Goal: Task Accomplishment & Management: Manage account settings

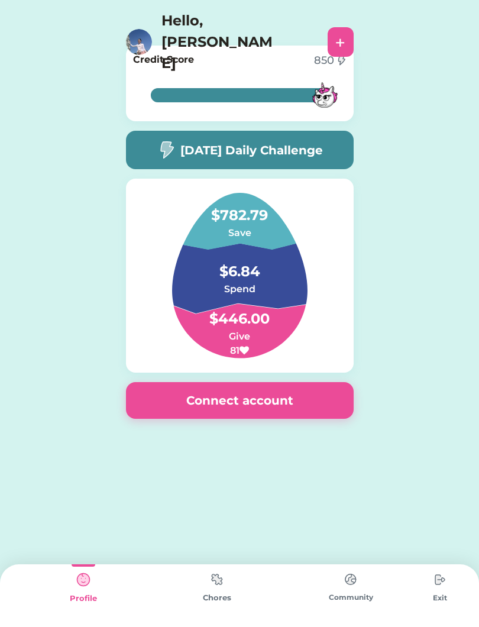
click at [73, 76] on div "Switch to Child Mode Cecilia ACCOUNT TOTAL $789.63 Chores Give Money Thomas ACC…" at bounding box center [239, 266] width 479 height 533
click at [211, 602] on div "Chores" at bounding box center [217, 598] width 134 height 12
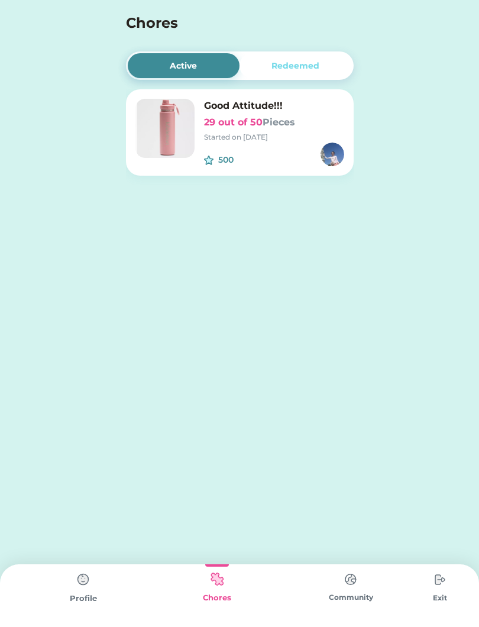
click at [347, 607] on div "Community" at bounding box center [351, 595] width 134 height 63
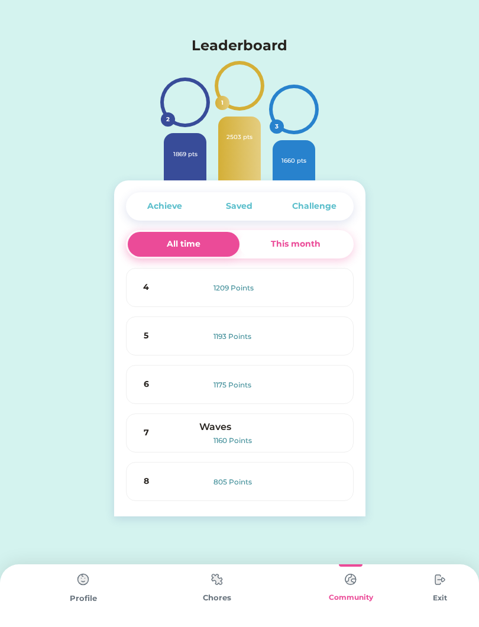
click at [346, 590] on img at bounding box center [351, 579] width 24 height 23
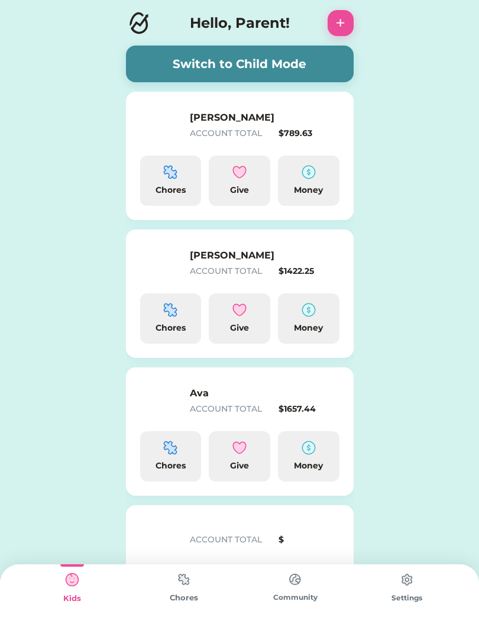
click at [71, 591] on img at bounding box center [72, 580] width 24 height 24
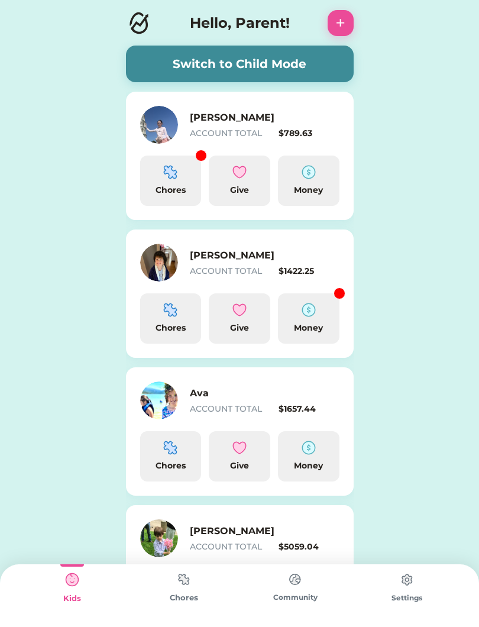
click at [186, 322] on div "Chores" at bounding box center [171, 328] width 52 height 12
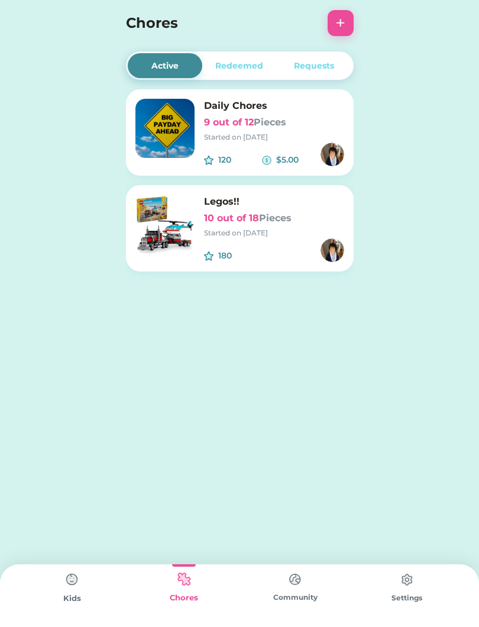
click at [287, 222] on font "Pieces" at bounding box center [275, 217] width 33 height 11
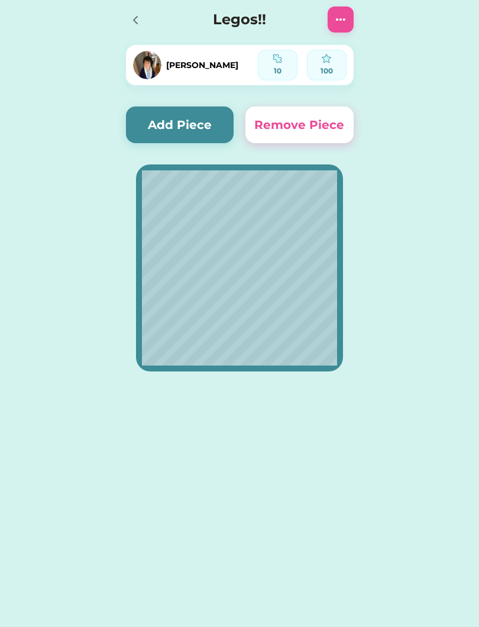
click at [193, 124] on button "Add Piece" at bounding box center [180, 124] width 108 height 37
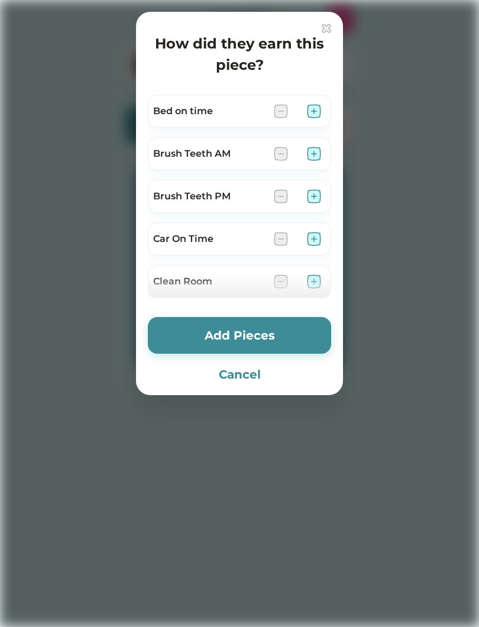
click at [320, 148] on img at bounding box center [314, 154] width 14 height 14
click at [319, 151] on img at bounding box center [314, 154] width 14 height 14
click at [321, 153] on img at bounding box center [314, 154] width 14 height 14
click at [318, 156] on img at bounding box center [314, 154] width 14 height 14
click at [320, 152] on img at bounding box center [314, 154] width 14 height 14
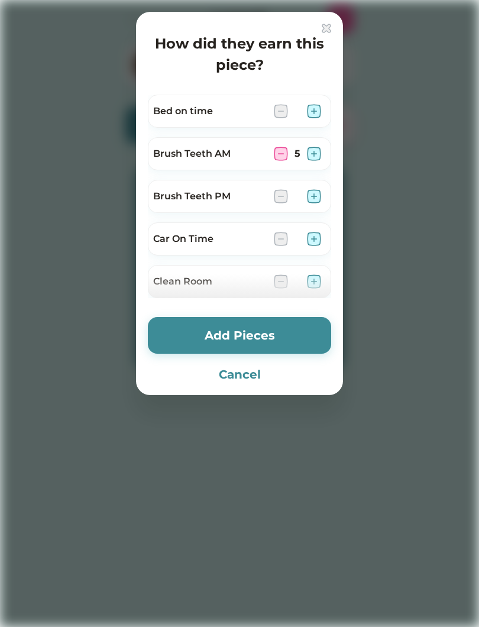
click at [303, 333] on button "Add Pieces" at bounding box center [239, 335] width 183 height 37
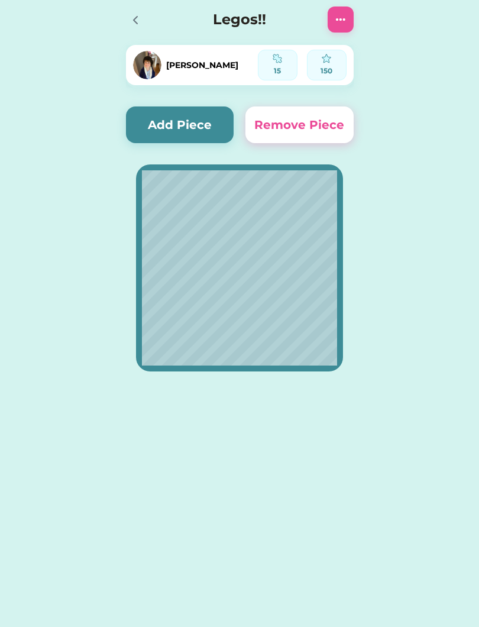
click at [190, 124] on button "Add Piece" at bounding box center [180, 124] width 108 height 37
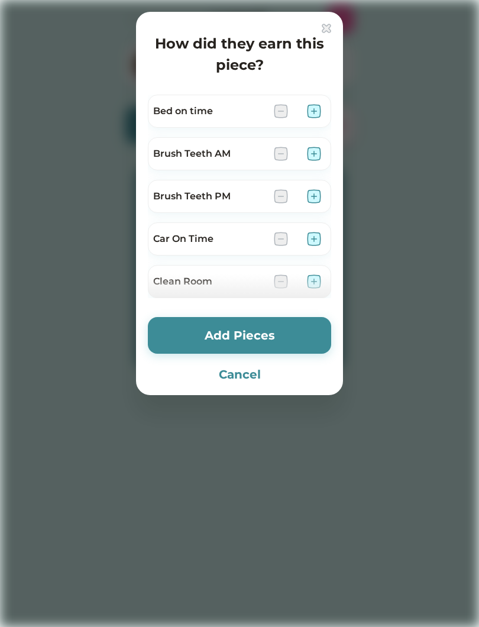
click at [321, 150] on img at bounding box center [314, 154] width 14 height 14
click at [318, 158] on img at bounding box center [314, 154] width 14 height 14
click at [273, 343] on button "Add Pieces" at bounding box center [239, 335] width 183 height 37
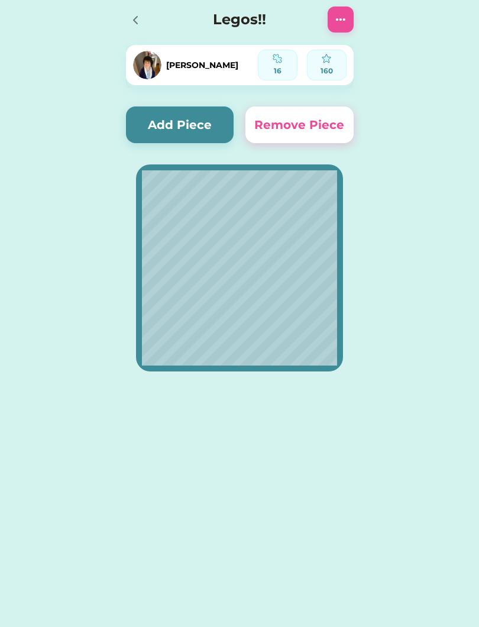
click at [201, 123] on button "Add Piece" at bounding box center [180, 124] width 108 height 37
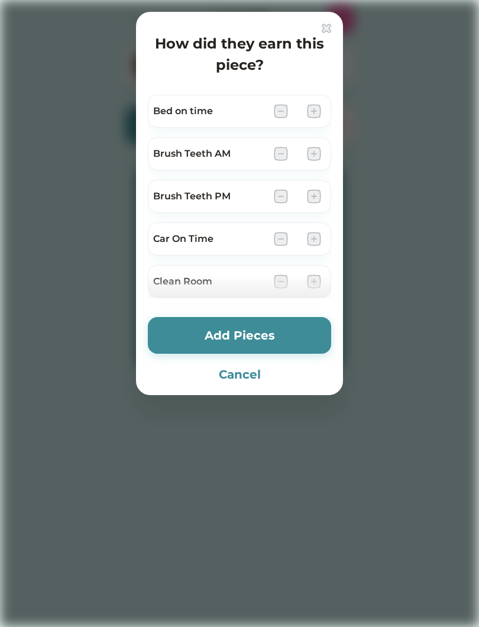
click at [323, 148] on div "Brush Teeth AM" at bounding box center [239, 153] width 183 height 33
click at [317, 156] on img at bounding box center [314, 154] width 14 height 14
click at [319, 148] on img at bounding box center [314, 154] width 14 height 14
click at [313, 148] on img at bounding box center [314, 154] width 14 height 14
click at [326, 151] on div "Brush Teeth AM" at bounding box center [239, 153] width 183 height 33
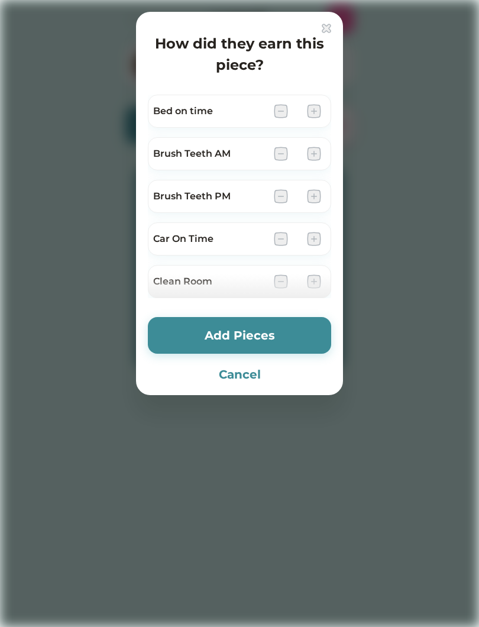
click at [319, 147] on img at bounding box center [314, 154] width 14 height 14
click at [322, 148] on div "Brush Teeth AM" at bounding box center [239, 153] width 183 height 33
click at [312, 148] on img at bounding box center [314, 154] width 14 height 14
click at [308, 158] on img at bounding box center [314, 154] width 14 height 14
click at [313, 156] on img at bounding box center [314, 154] width 14 height 14
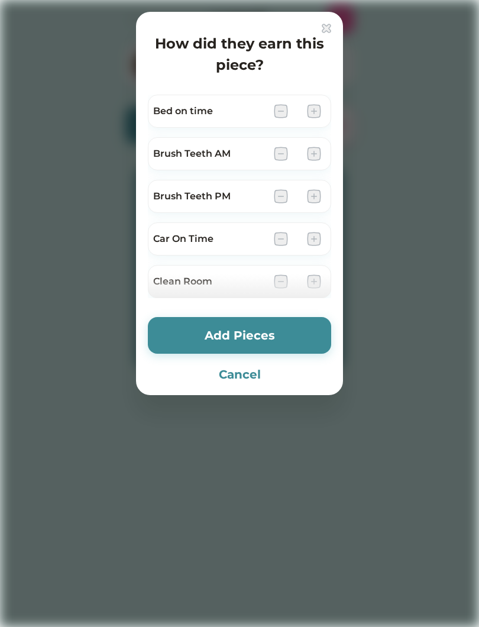
click at [319, 238] on img at bounding box center [314, 239] width 14 height 14
click at [330, 232] on div "Car On Time" at bounding box center [239, 238] width 183 height 33
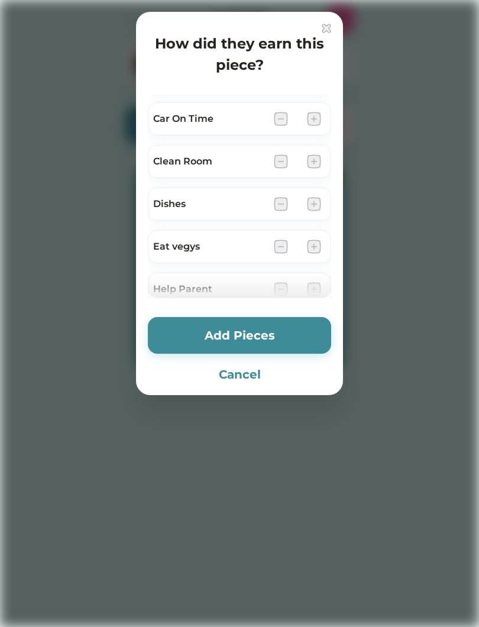
scroll to position [122, 0]
click at [320, 250] on img at bounding box center [314, 244] width 14 height 14
click at [321, 242] on img at bounding box center [314, 244] width 14 height 14
click at [320, 239] on img at bounding box center [314, 244] width 14 height 14
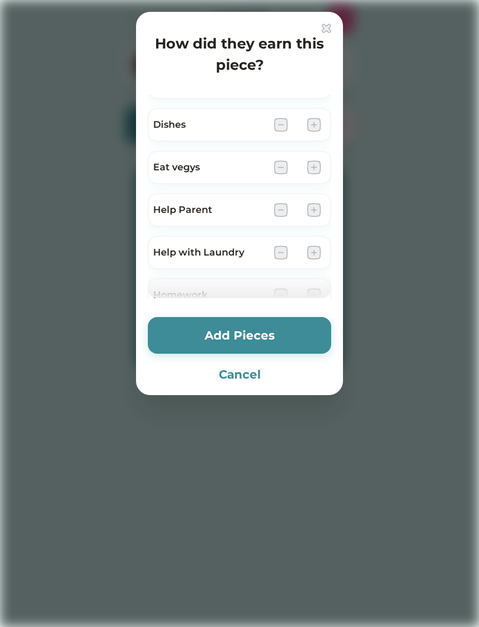
scroll to position [224, 0]
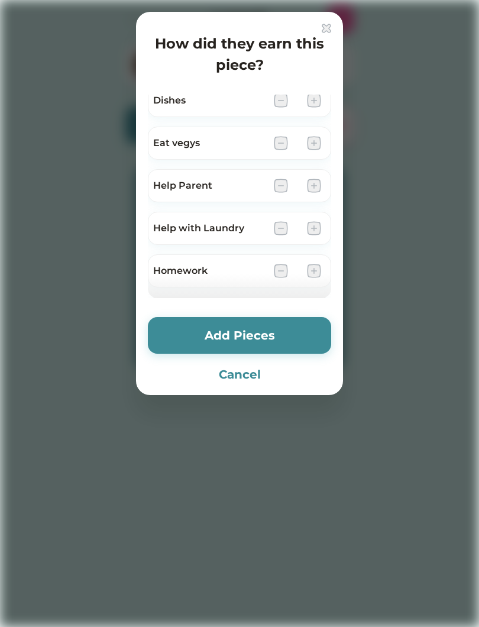
click at [314, 270] on img at bounding box center [314, 271] width 14 height 14
click at [316, 270] on img at bounding box center [314, 271] width 14 height 14
click at [318, 271] on img at bounding box center [314, 271] width 14 height 14
click at [315, 273] on img at bounding box center [314, 271] width 14 height 14
click at [319, 264] on img at bounding box center [314, 271] width 14 height 14
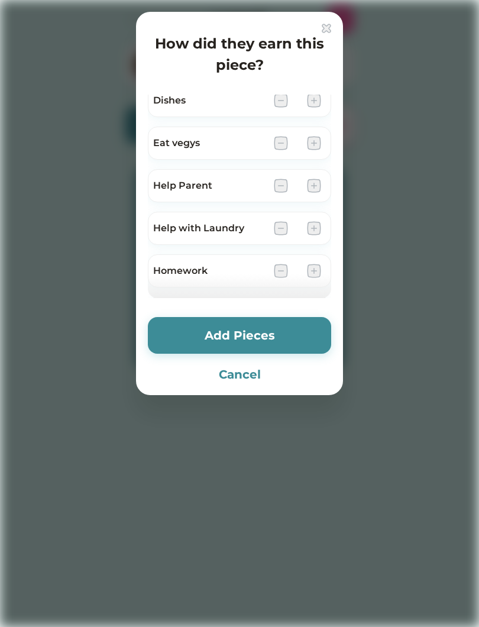
click at [319, 267] on img at bounding box center [314, 271] width 14 height 14
click at [329, 27] on img at bounding box center [326, 28] width 9 height 9
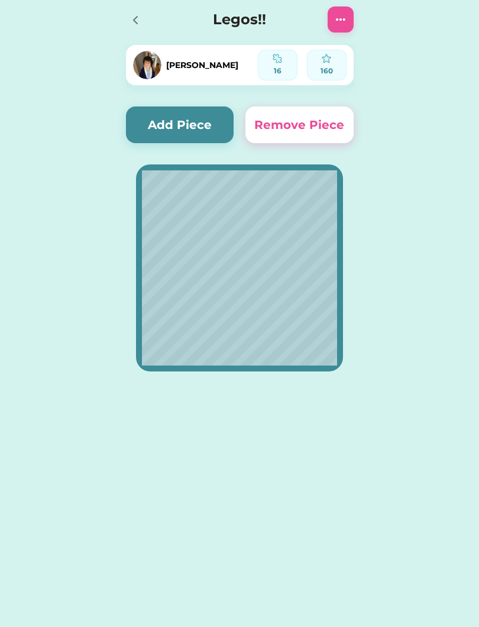
click at [195, 122] on button "Add Piece" at bounding box center [180, 124] width 108 height 37
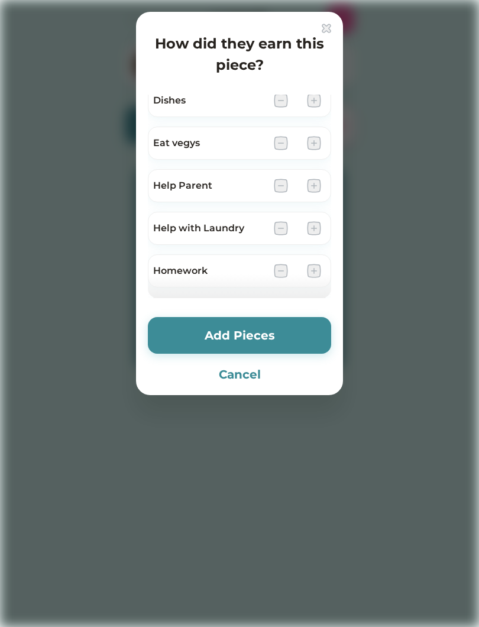
click at [293, 323] on button "Add Pieces" at bounding box center [239, 335] width 183 height 37
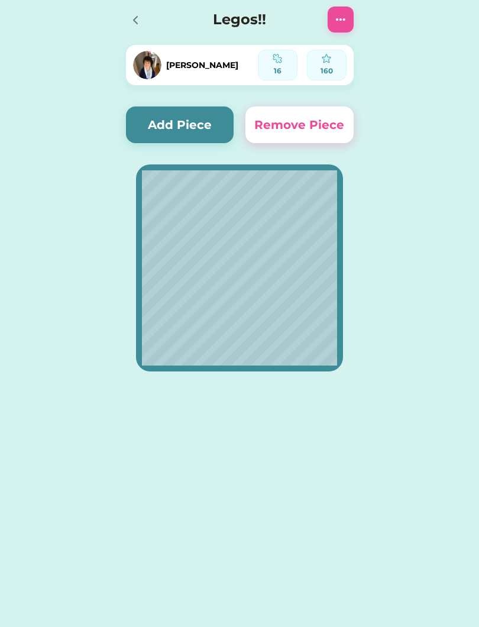
click at [331, 134] on button "Remove Piece" at bounding box center [299, 124] width 108 height 37
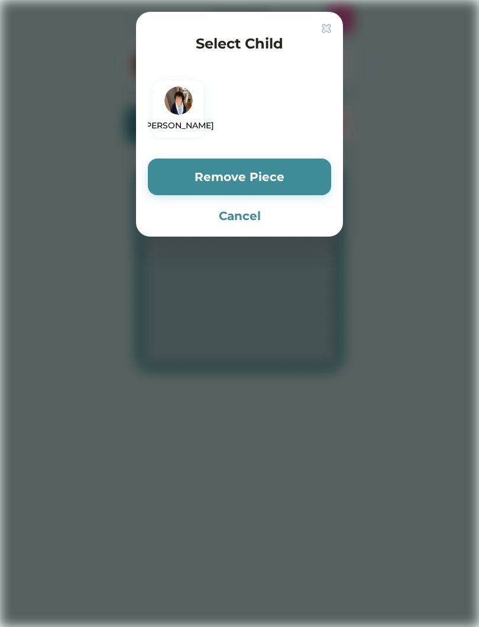
click at [323, 32] on img at bounding box center [326, 28] width 9 height 9
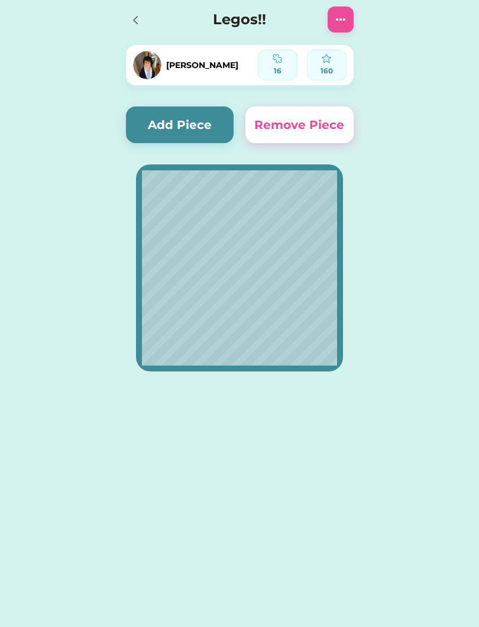
click at [0, 158] on html "Active Redeemed Requests Daily Chores 9 out of 12 Pieces Started on [DATE] 120 …" at bounding box center [239, 313] width 479 height 627
click at [149, 21] on div at bounding box center [139, 20] width 26 height 26
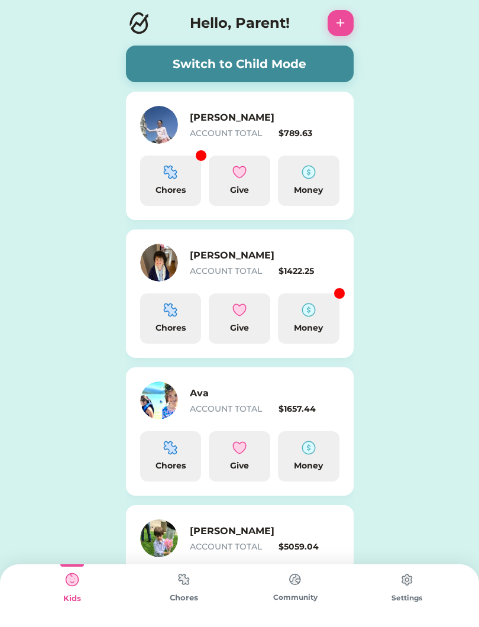
click at [326, 54] on button "Switch to Child Mode" at bounding box center [240, 64] width 228 height 37
